Goal: Information Seeking & Learning: Learn about a topic

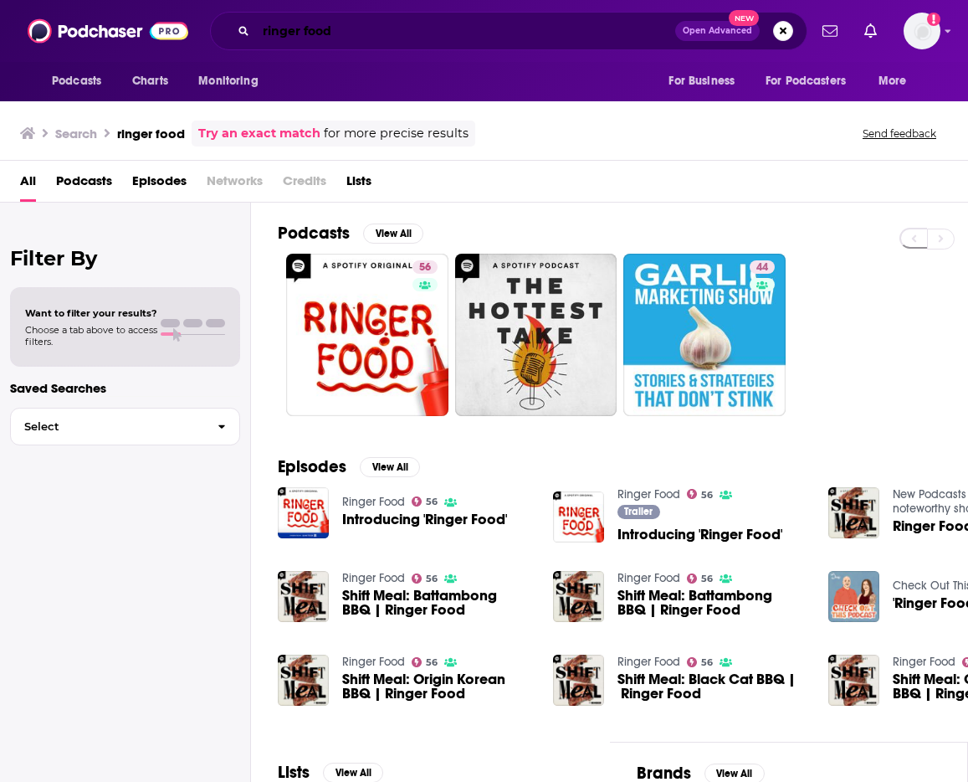
click at [334, 36] on input "ringer food" at bounding box center [465, 31] width 419 height 27
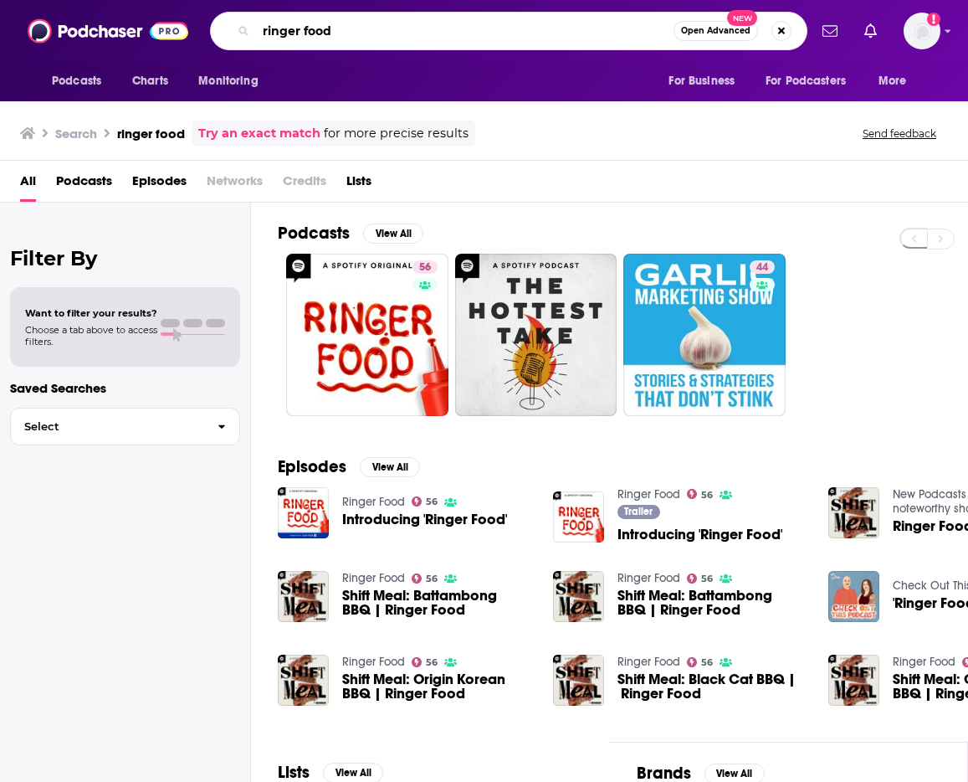
click at [334, 36] on input "ringer food" at bounding box center [465, 31] width 418 height 27
type input "question everything"
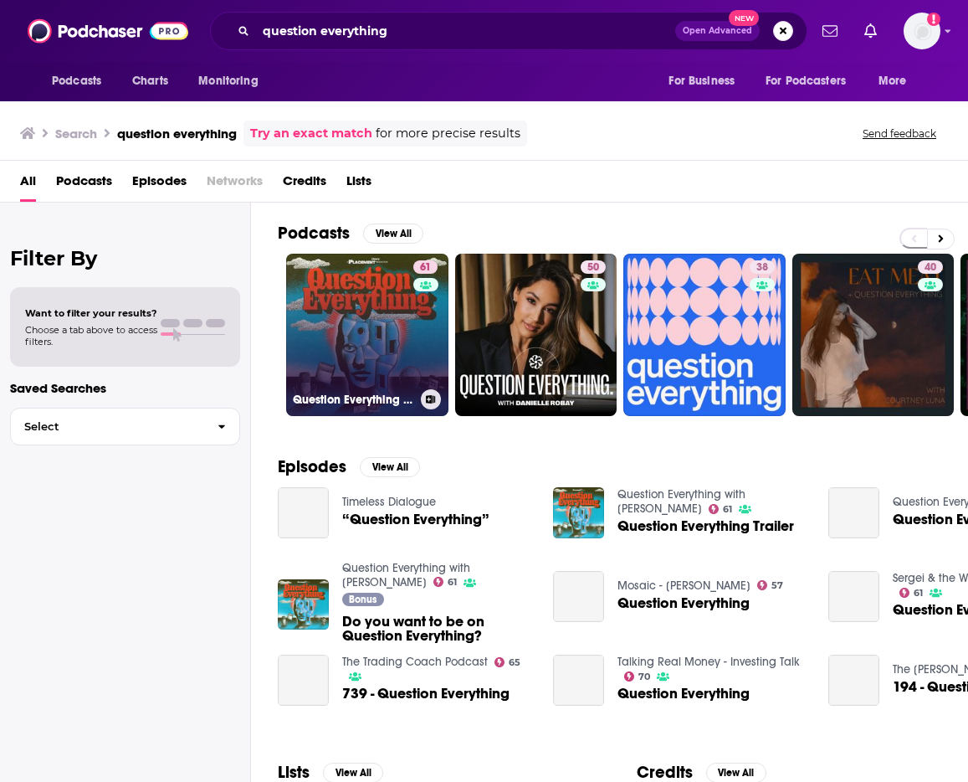
click at [375, 320] on link "61 Question Everything with [PERSON_NAME]" at bounding box center [367, 335] width 162 height 162
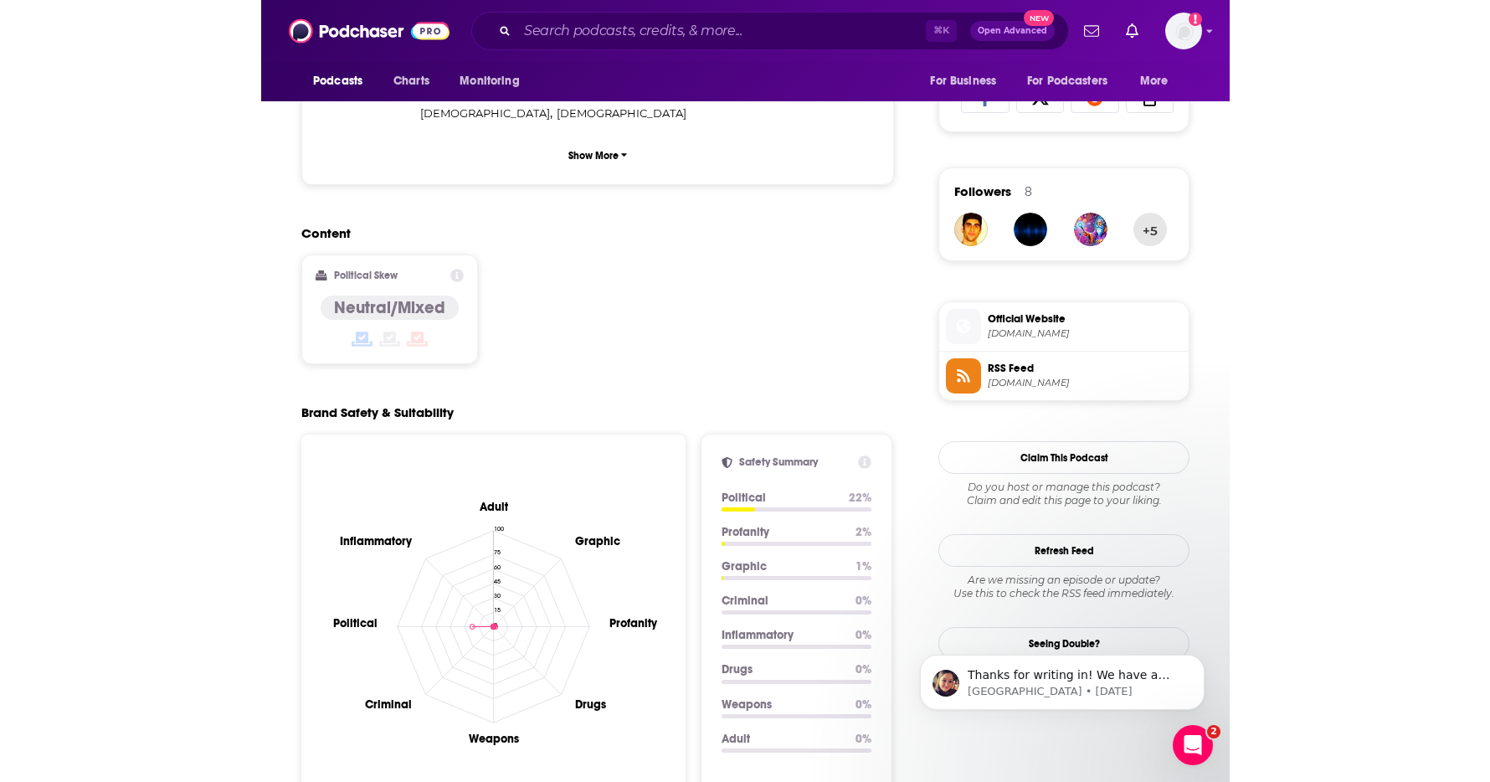
scroll to position [1234, 0]
